Goal: Find specific page/section: Find specific page/section

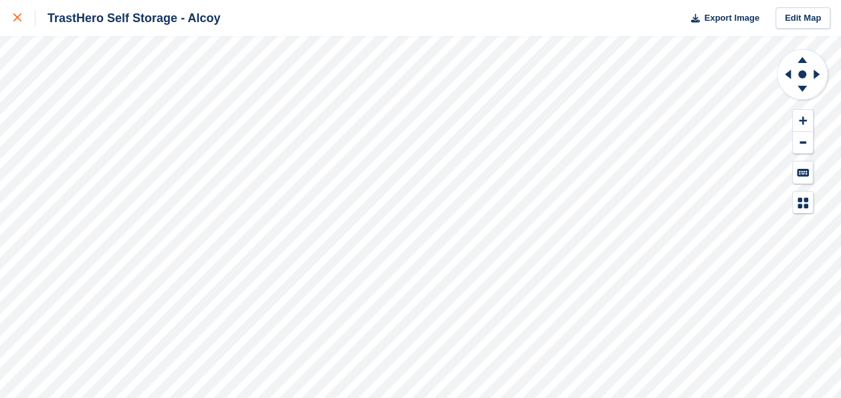
click at [26, 10] on div at bounding box center [24, 18] width 22 height 16
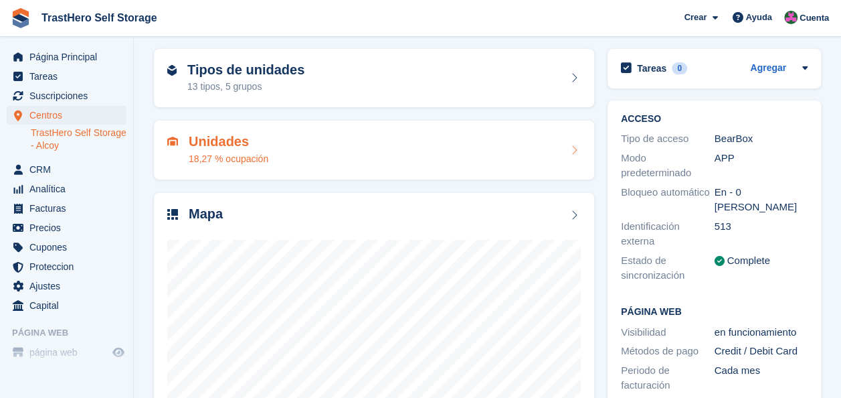
scroll to position [67, 0]
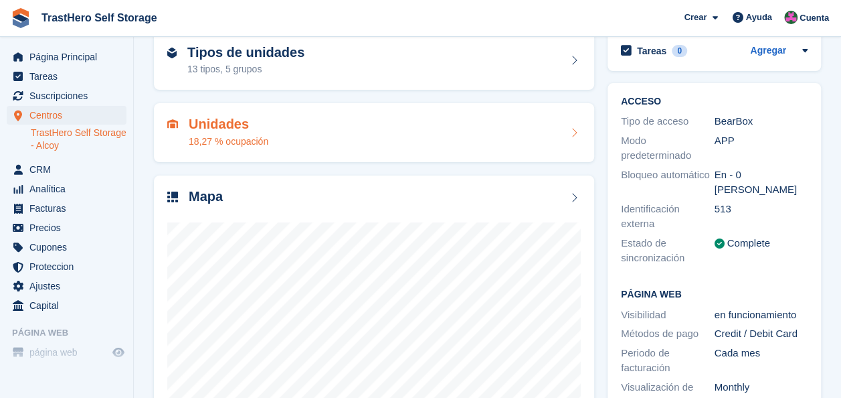
click at [319, 131] on div "Unidades 18,27 % ocupación" at bounding box center [374, 132] width 414 height 32
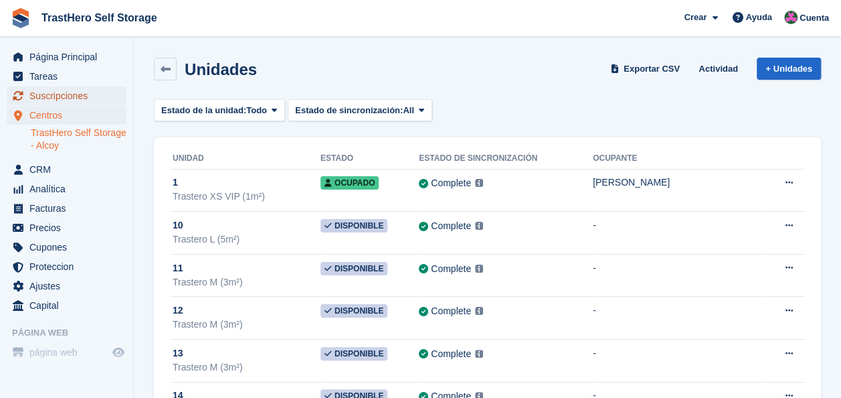
click at [86, 93] on span "Suscripciones" at bounding box center [69, 95] width 80 height 19
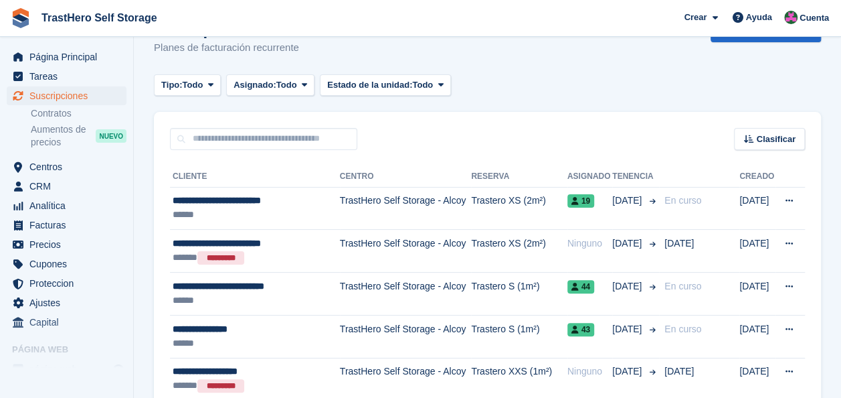
scroll to position [11, 0]
